Goal: Navigation & Orientation: Find specific page/section

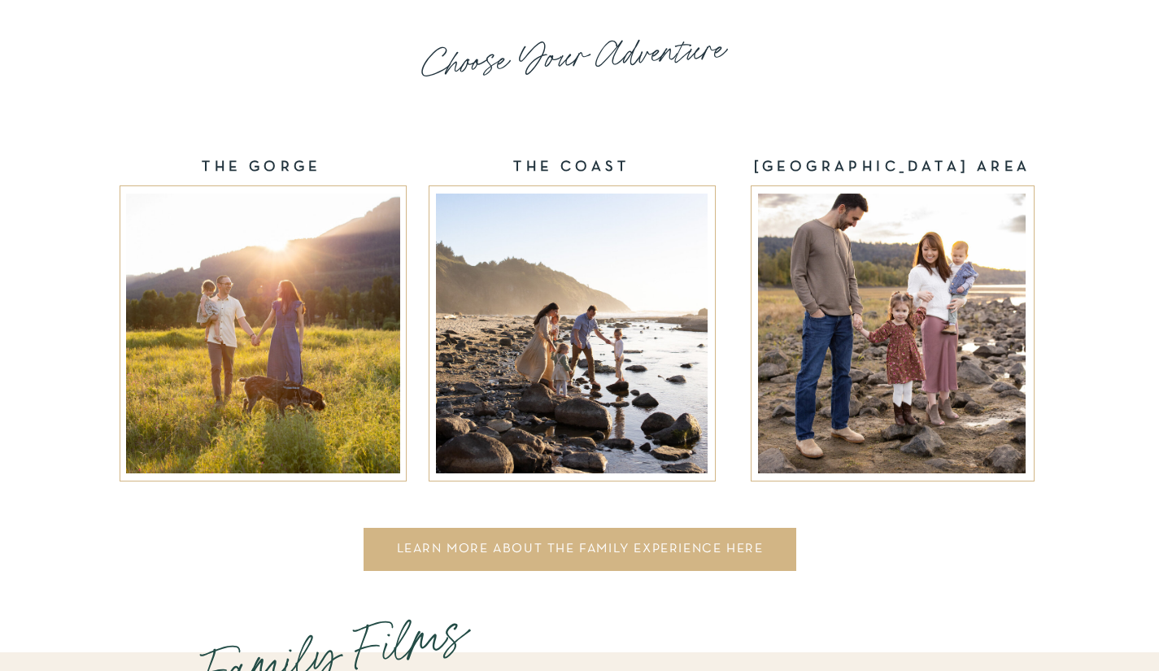
scroll to position [2611, 0]
click at [580, 326] on div at bounding box center [572, 333] width 272 height 280
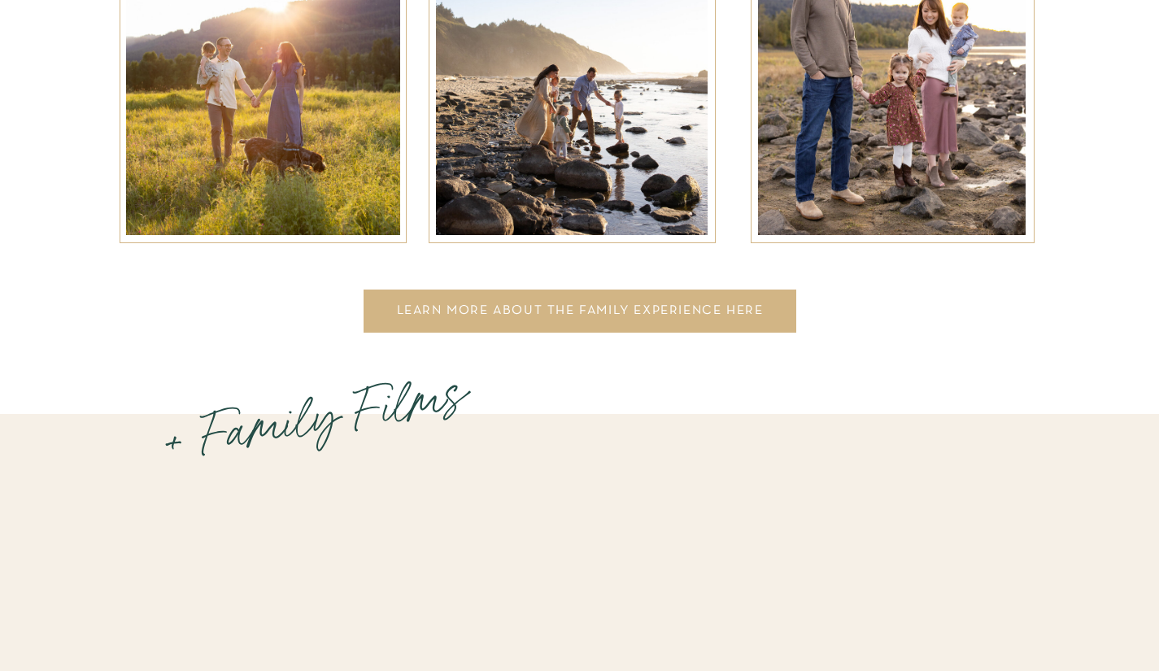
scroll to position [2778, 0]
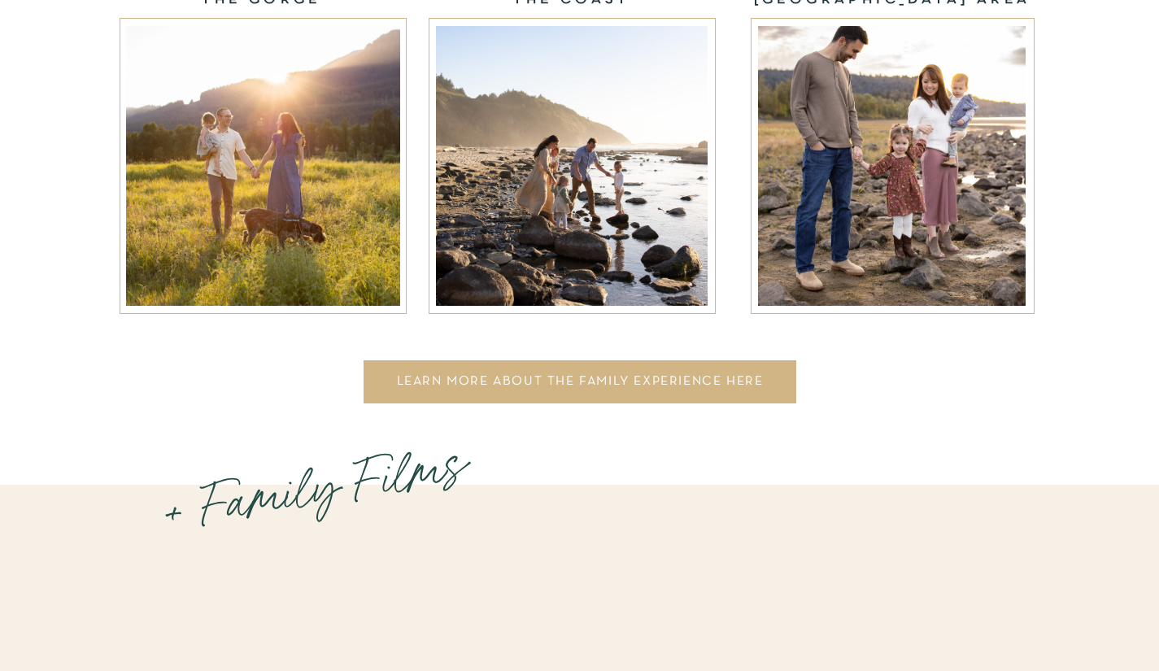
click at [649, 394] on div at bounding box center [579, 381] width 433 height 43
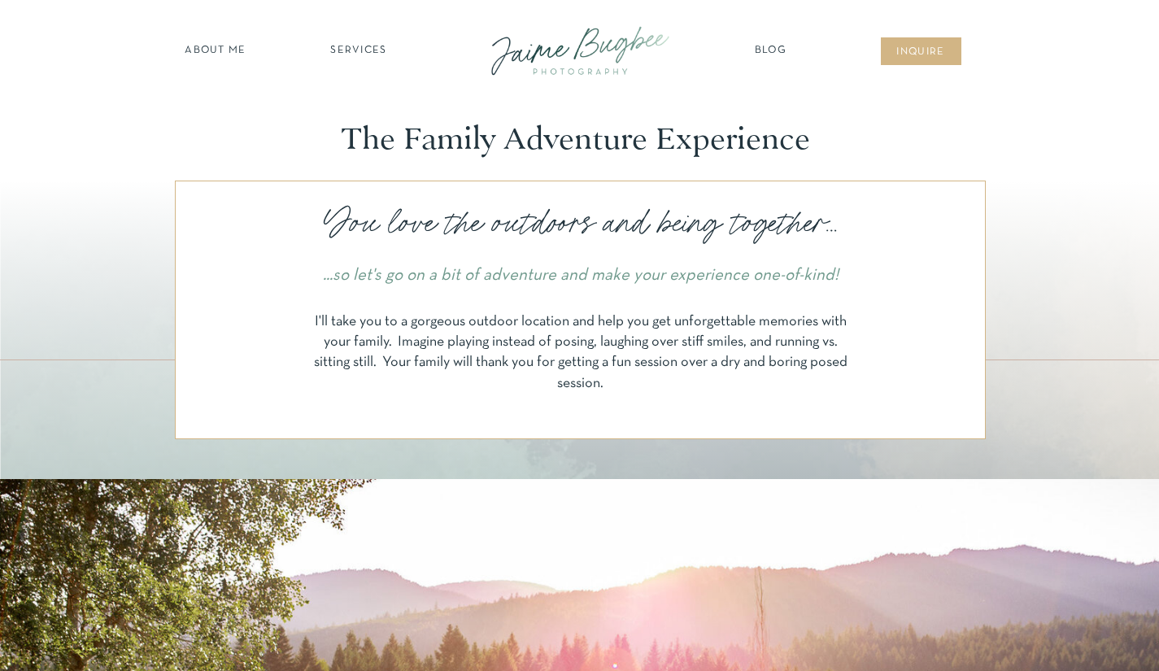
click at [780, 46] on nav "Blog" at bounding box center [771, 51] width 41 height 16
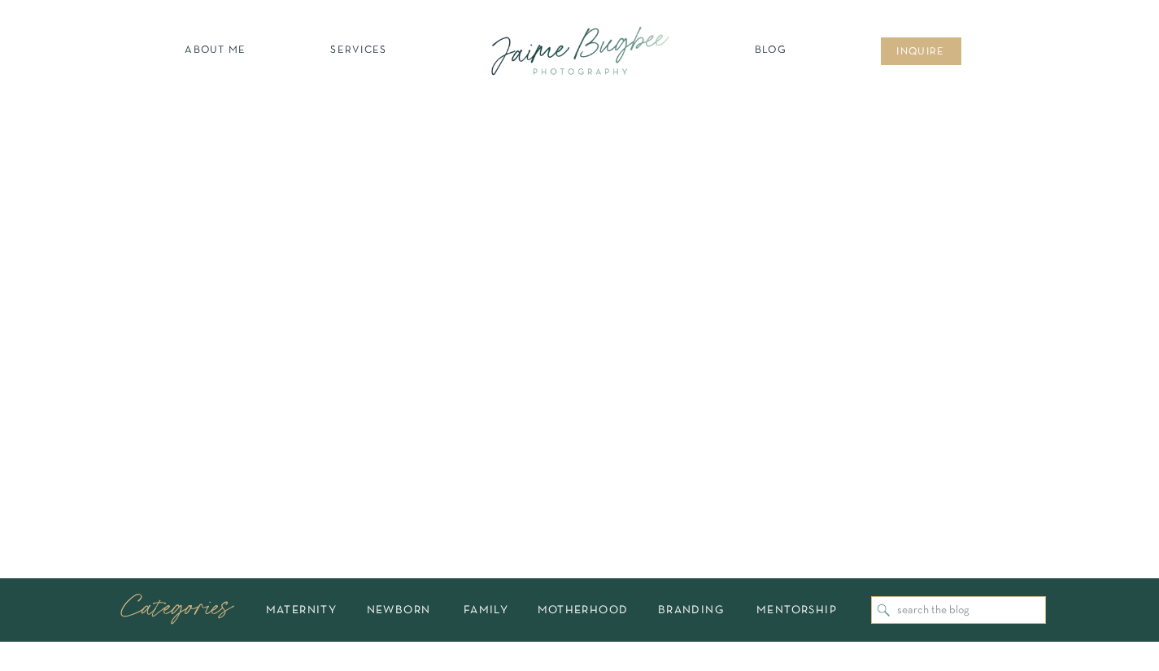
click at [335, 46] on nav "SERVICES" at bounding box center [359, 51] width 92 height 16
click at [567, 33] on div at bounding box center [580, 51] width 219 height 63
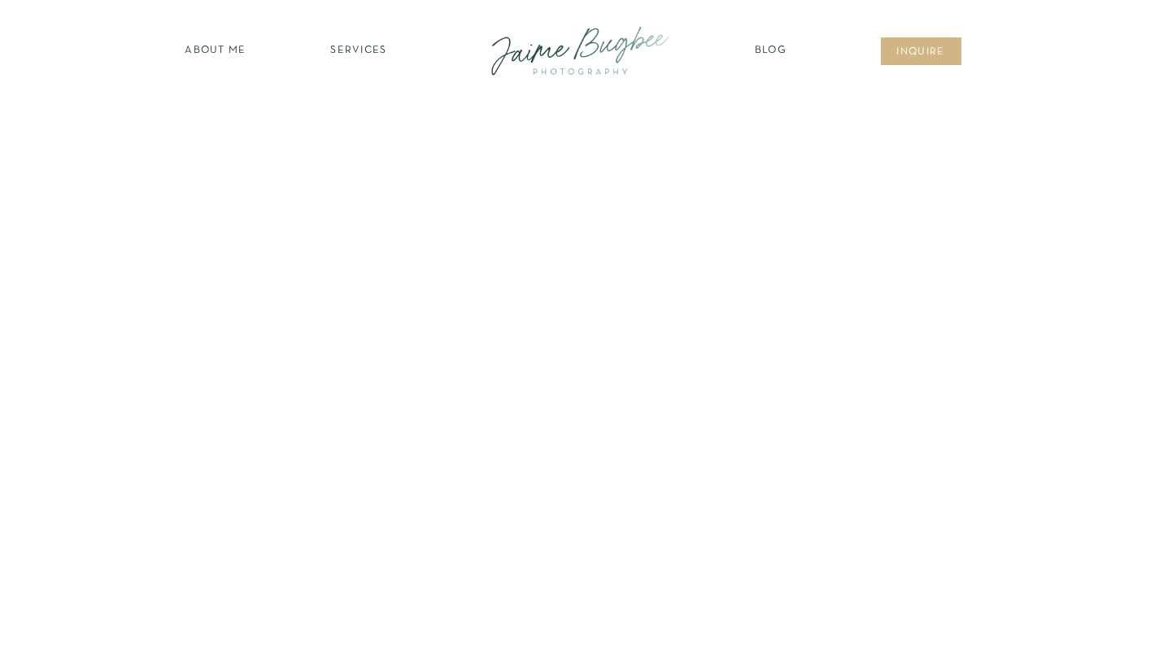
click at [365, 48] on nav "SERVICES" at bounding box center [359, 51] width 92 height 16
click at [372, 140] on nav "families" at bounding box center [359, 140] width 124 height 15
